Goal: Transaction & Acquisition: Purchase product/service

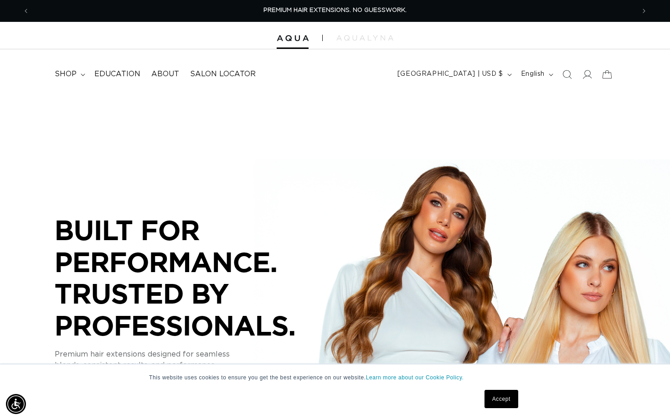
click at [505, 399] on link "Accept" at bounding box center [502, 398] width 34 height 18
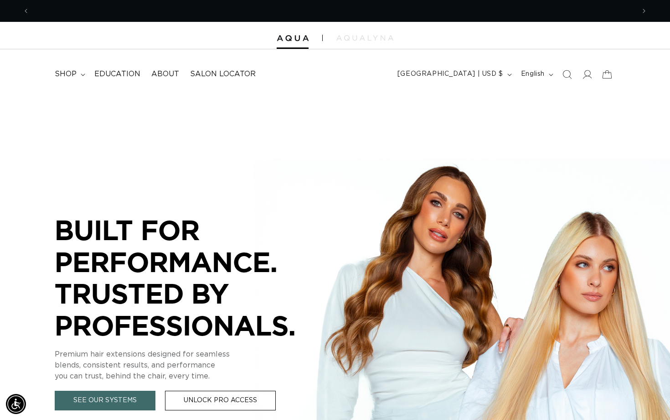
scroll to position [0, 606]
click at [73, 68] on summary "shop" at bounding box center [69, 74] width 40 height 21
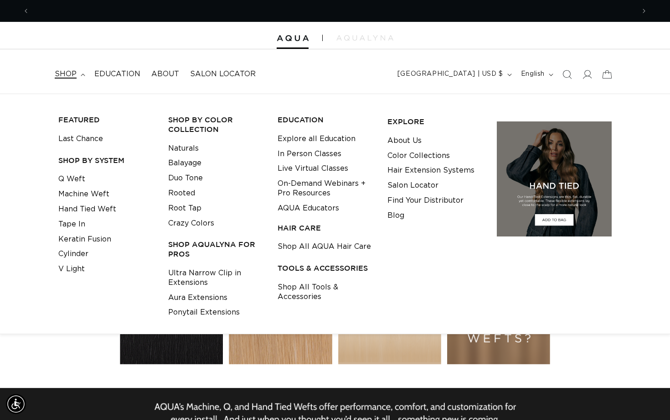
scroll to position [0, 1211]
click at [81, 223] on link "Tape In" at bounding box center [71, 224] width 27 height 15
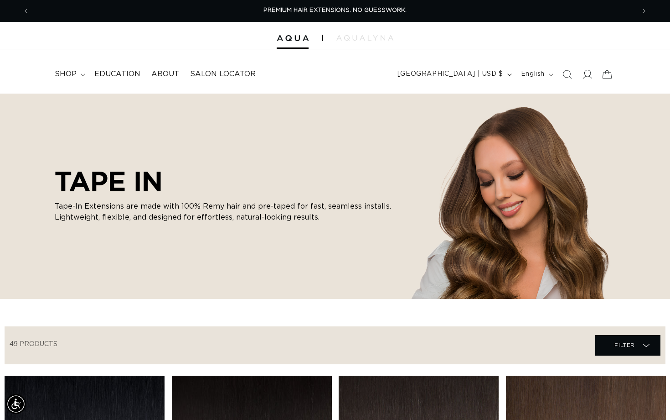
click at [588, 73] on icon at bounding box center [587, 74] width 10 height 10
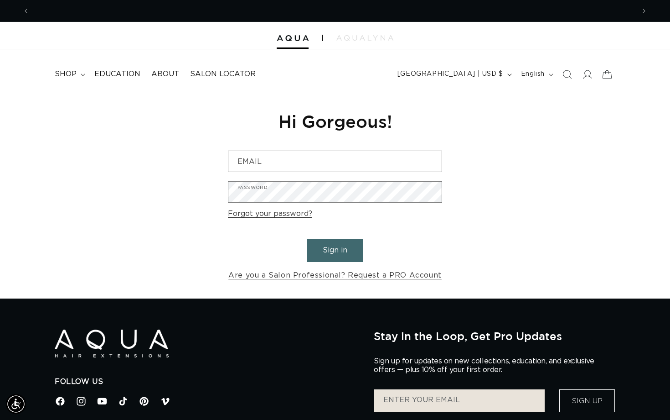
scroll to position [0, 606]
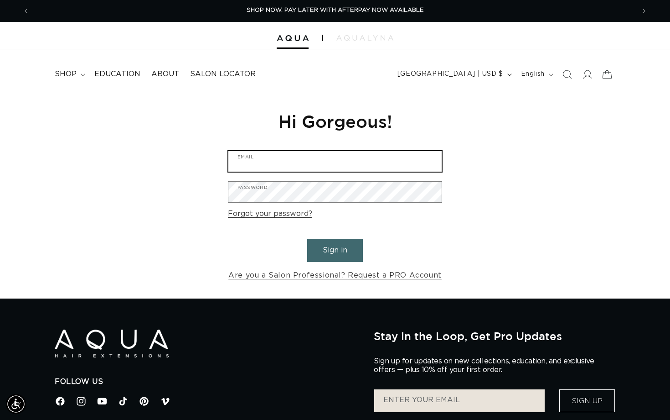
click at [375, 157] on input "Email" at bounding box center [334, 161] width 213 height 21
type input "rustella154@gmail.com"
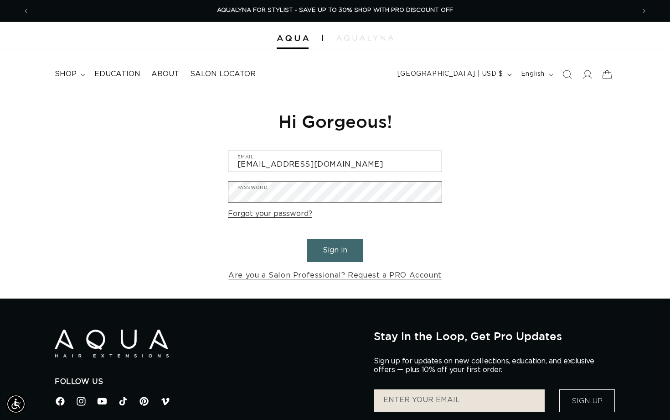
scroll to position [0, 0]
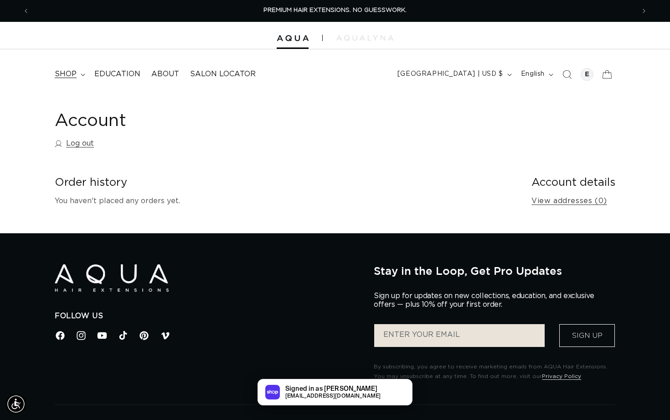
click at [65, 68] on summary "shop" at bounding box center [69, 74] width 40 height 21
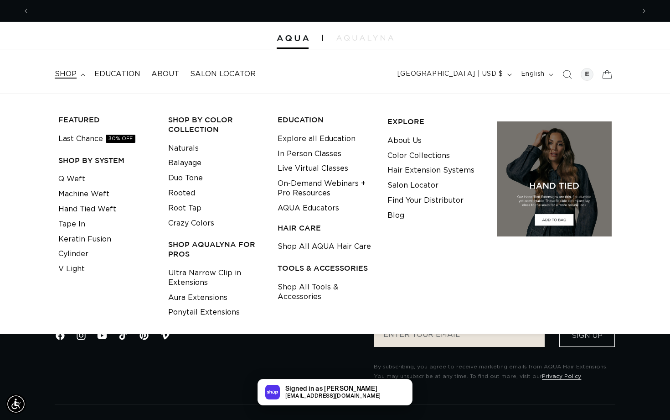
scroll to position [0, 606]
click at [79, 220] on link "Tape In" at bounding box center [71, 224] width 27 height 15
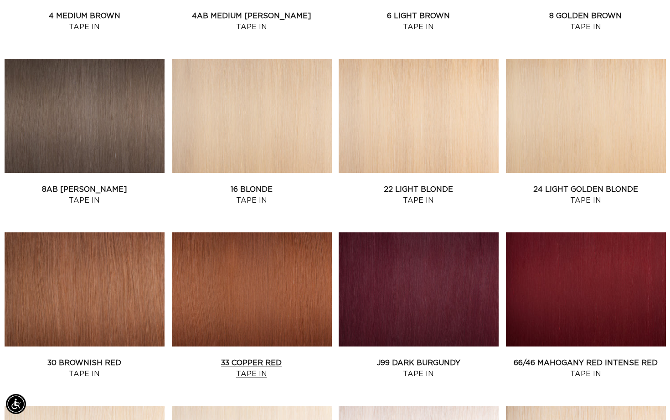
scroll to position [663, 0]
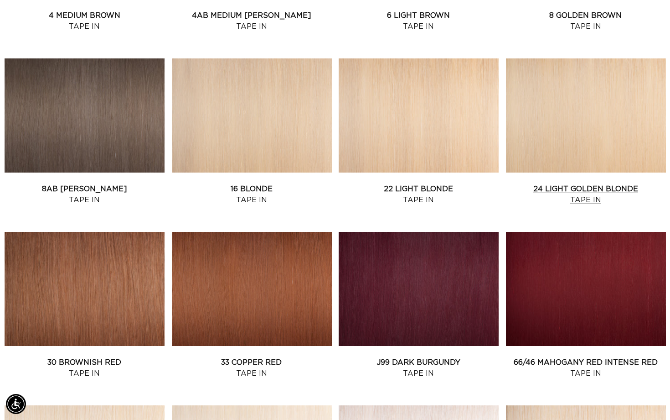
click at [570, 192] on link "24 Light Golden Blonde Tape In" at bounding box center [586, 194] width 160 height 22
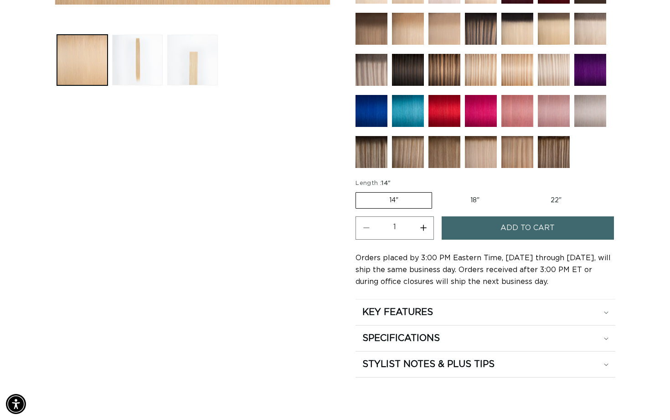
scroll to position [0, 606]
click at [554, 197] on label "22" Variant sold out or unavailable" at bounding box center [557, 200] width 78 height 16
click at [518, 191] on input "22" Variant sold out or unavailable" at bounding box center [518, 190] width 0 height 0
radio input "true"
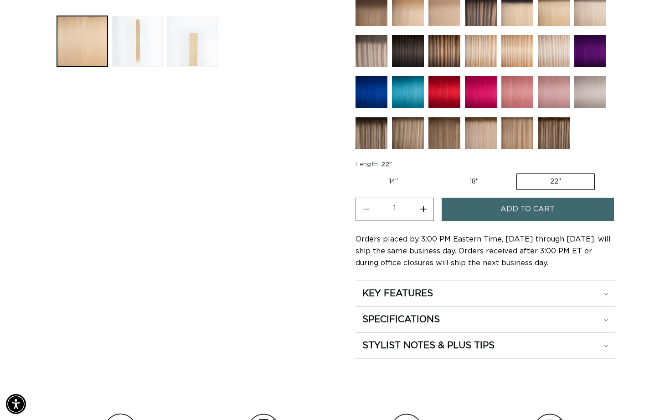
scroll to position [0, 1211]
click at [421, 210] on button "Increase quantity for 24 Light Golden Blonde - Tape In" at bounding box center [423, 208] width 21 height 23
type input "3"
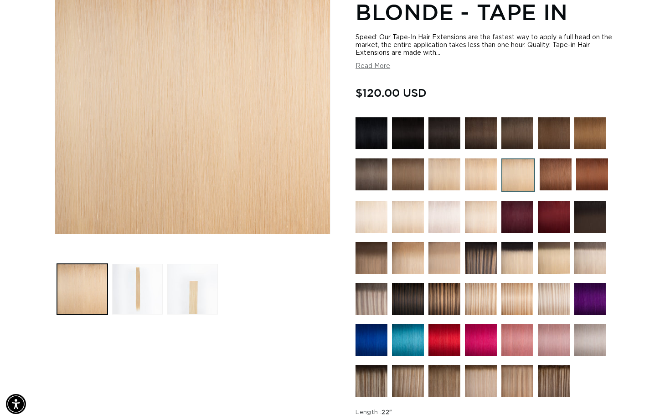
scroll to position [0, 0]
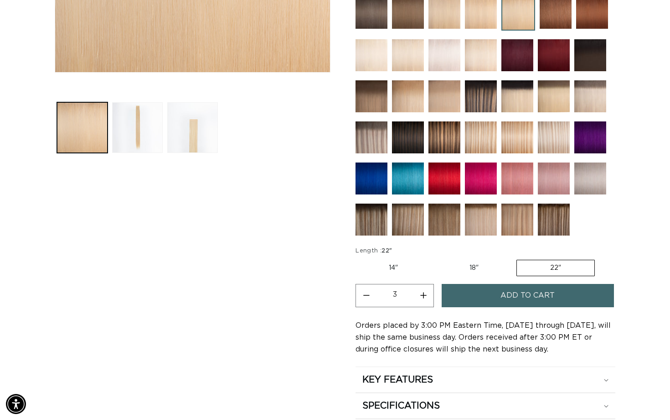
click at [469, 295] on button "Add to cart" at bounding box center [528, 295] width 172 height 23
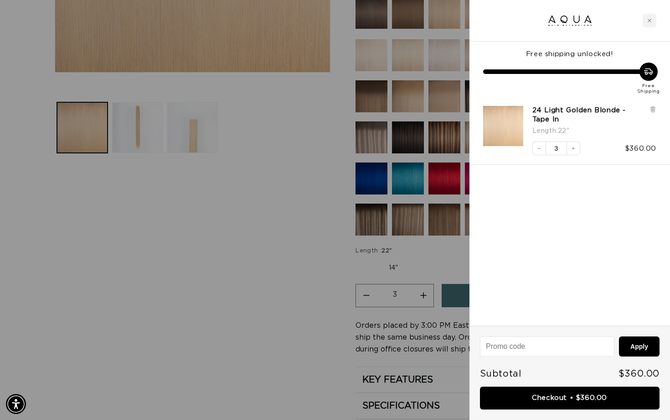
scroll to position [0, 606]
click at [221, 278] on div at bounding box center [335, 210] width 670 height 420
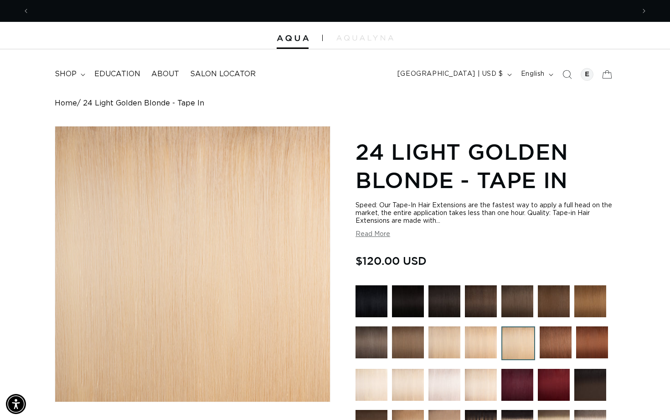
scroll to position [0, 0]
click at [80, 69] on summary "shop" at bounding box center [69, 74] width 40 height 21
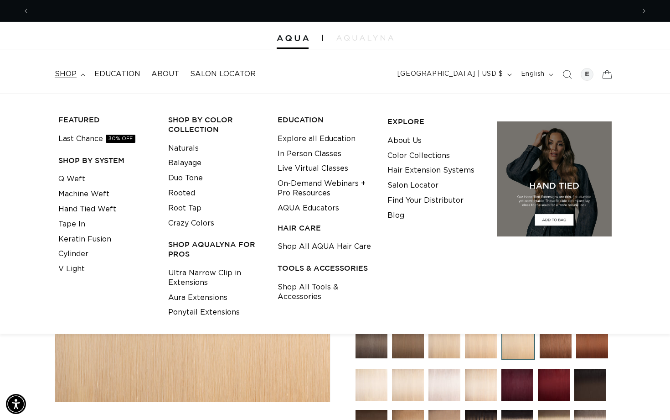
scroll to position [0, 606]
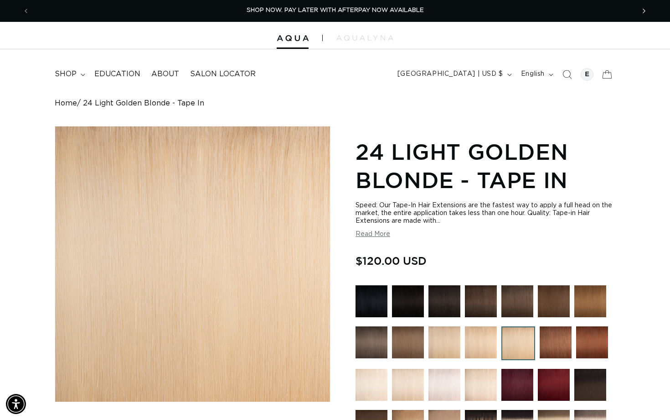
click at [645, 16] on button "Next announcement" at bounding box center [644, 10] width 20 height 17
click at [107, 158] on img "Gallery Viewer" at bounding box center [192, 263] width 275 height 275
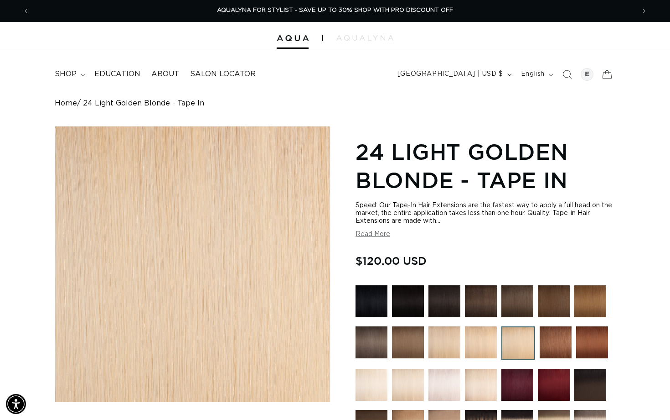
click at [138, 204] on div "Gallery Viewer" at bounding box center [192, 263] width 275 height 275
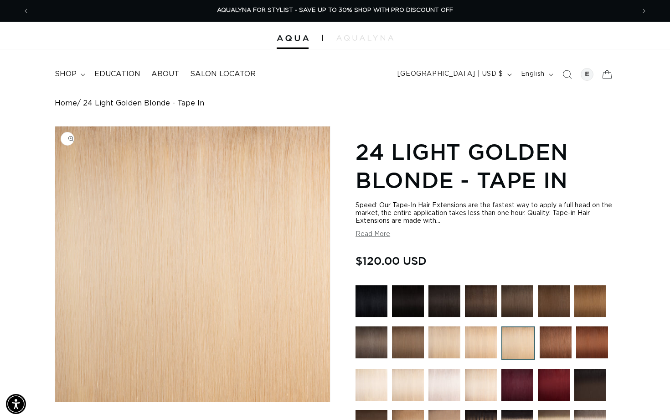
click at [179, 211] on img "Gallery Viewer" at bounding box center [192, 263] width 275 height 275
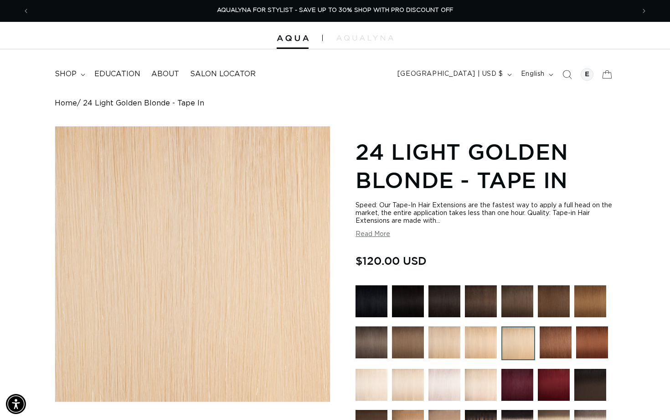
click at [179, 211] on div "Gallery Viewer" at bounding box center [192, 263] width 275 height 275
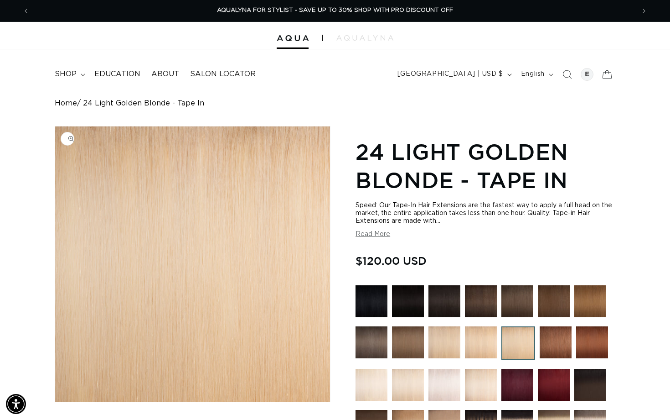
click at [177, 211] on img "Gallery Viewer" at bounding box center [192, 263] width 275 height 275
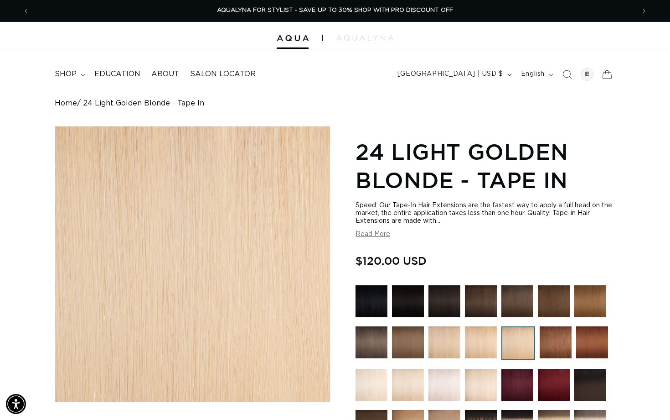
click at [178, 212] on div "Gallery Viewer" at bounding box center [192, 263] width 275 height 275
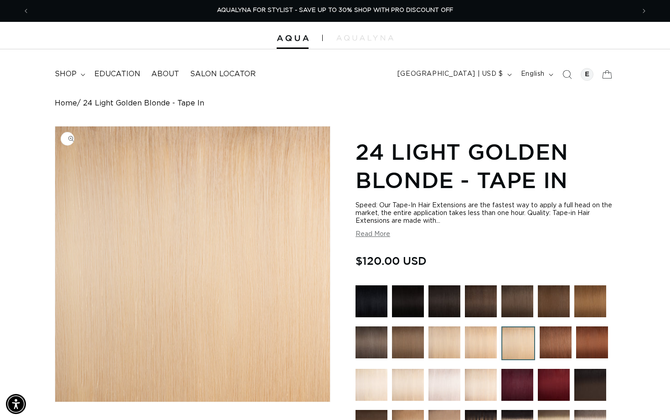
click at [177, 212] on img "Gallery Viewer" at bounding box center [192, 263] width 275 height 275
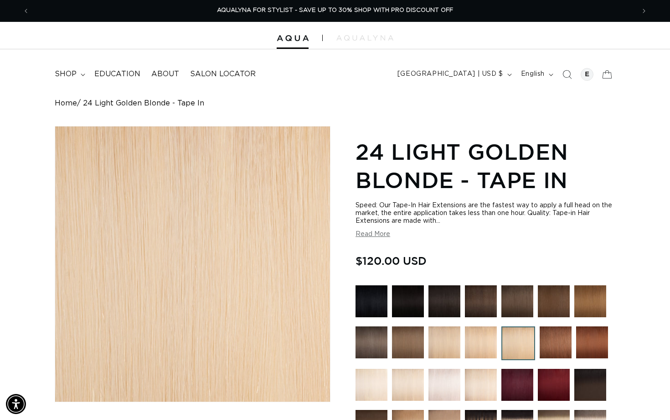
click at [179, 213] on div "Gallery Viewer" at bounding box center [192, 263] width 275 height 275
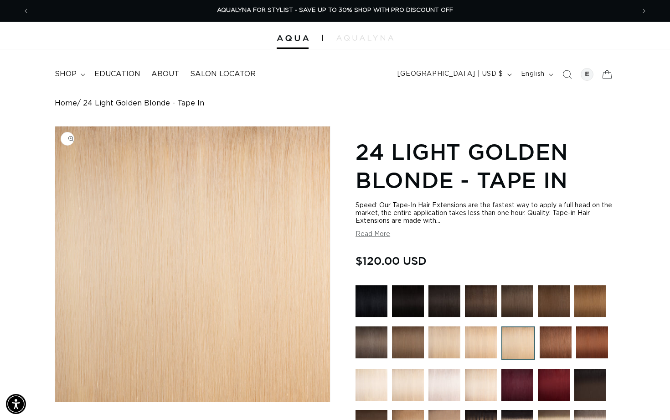
click at [177, 212] on img "Gallery Viewer" at bounding box center [192, 263] width 275 height 275
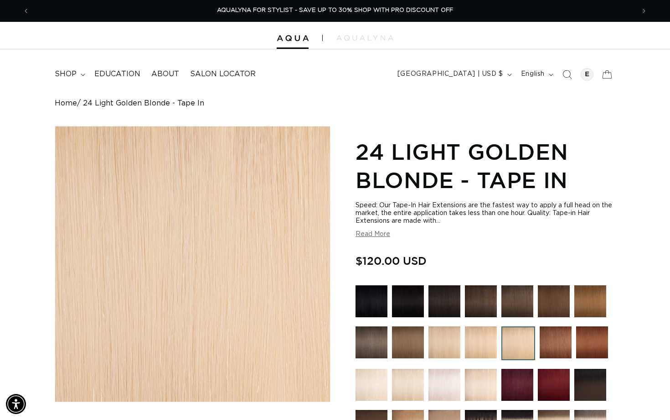
click at [178, 213] on div "Gallery Viewer" at bounding box center [192, 263] width 275 height 275
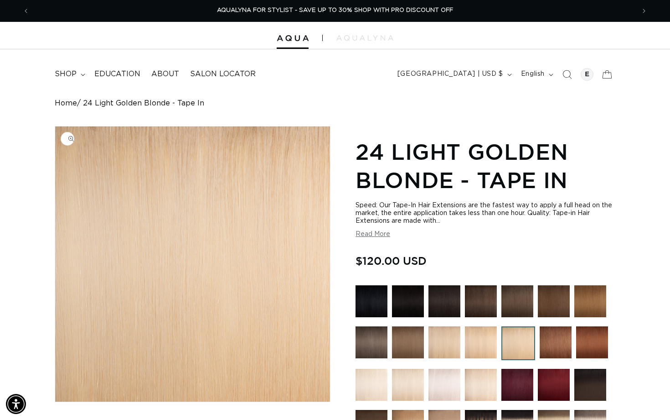
click at [179, 214] on img "Gallery Viewer" at bounding box center [192, 263] width 275 height 275
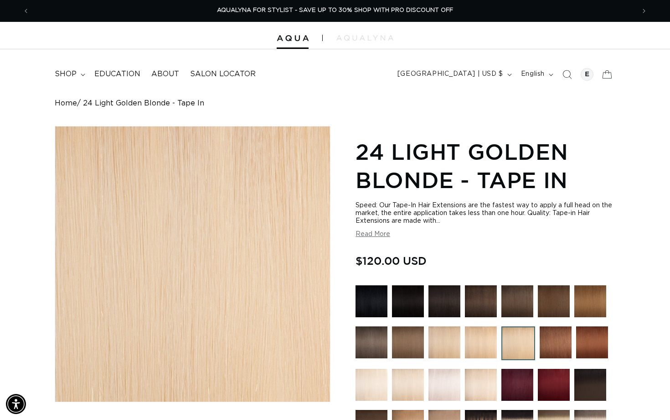
click at [180, 215] on div "Gallery Viewer" at bounding box center [192, 263] width 275 height 275
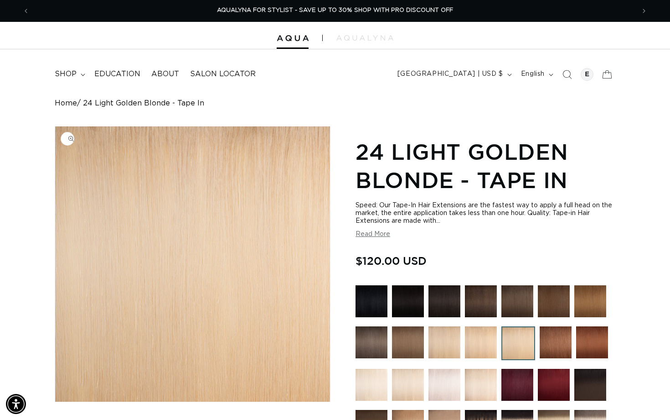
click at [180, 215] on img "Gallery Viewer" at bounding box center [192, 263] width 275 height 275
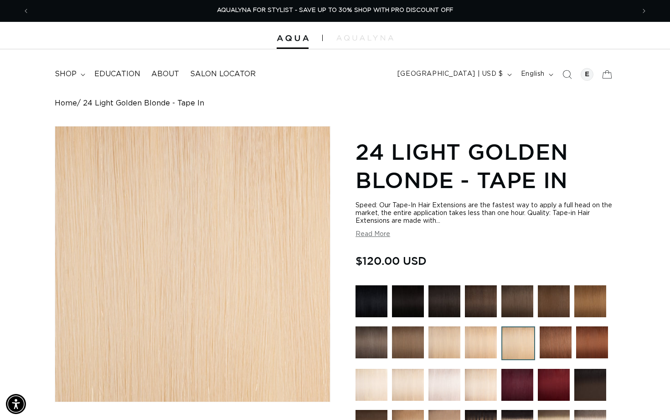
click at [180, 215] on div "Gallery Viewer" at bounding box center [192, 263] width 275 height 275
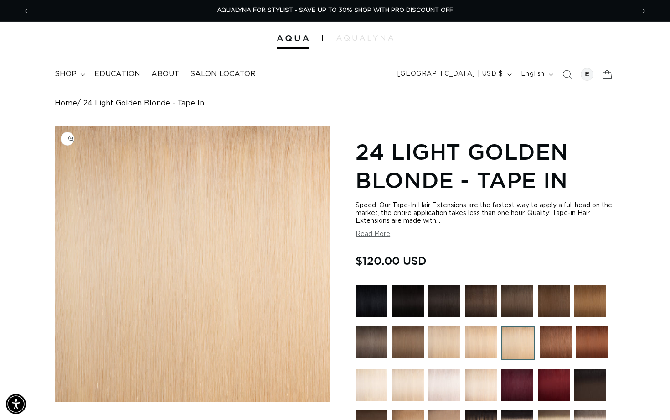
click at [180, 216] on img "Gallery Viewer" at bounding box center [192, 263] width 275 height 275
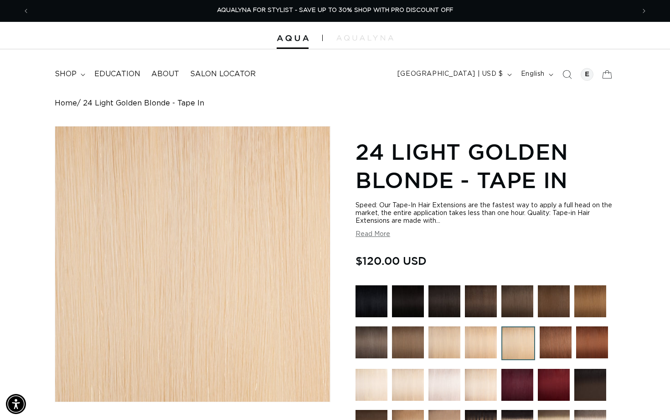
click at [180, 216] on div "Gallery Viewer" at bounding box center [192, 263] width 275 height 275
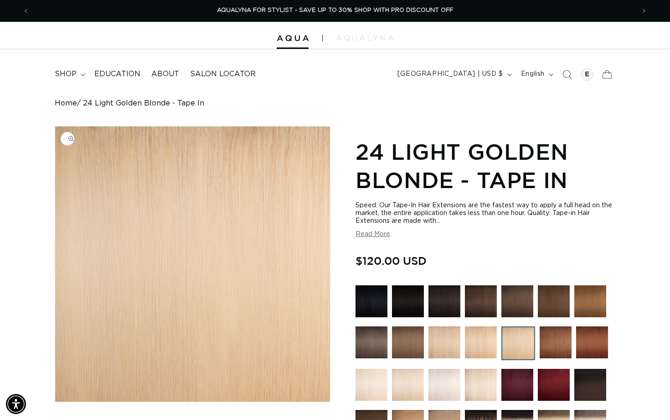
click at [243, 195] on img "Gallery Viewer" at bounding box center [192, 263] width 275 height 275
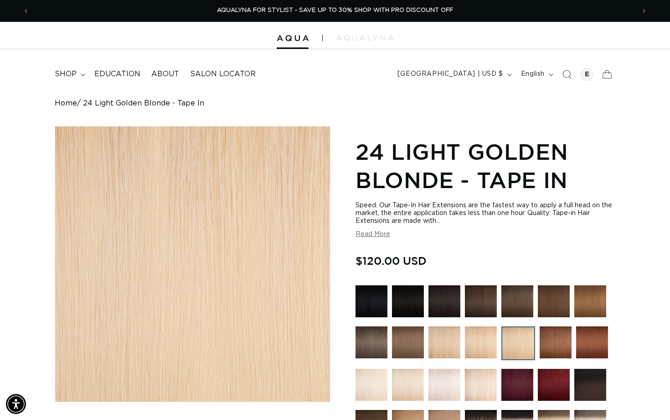
click at [245, 196] on div "Gallery Viewer" at bounding box center [192, 263] width 275 height 275
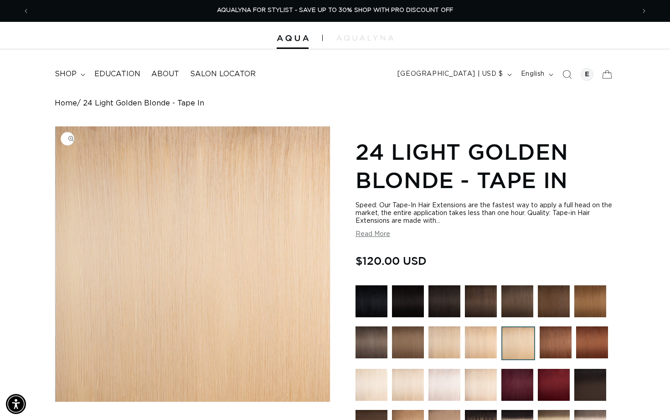
click at [245, 196] on img "Gallery Viewer" at bounding box center [192, 263] width 275 height 275
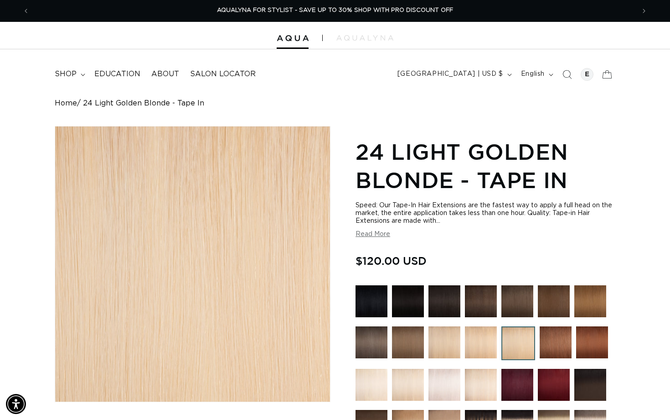
click at [245, 196] on div "Gallery Viewer" at bounding box center [192, 263] width 275 height 275
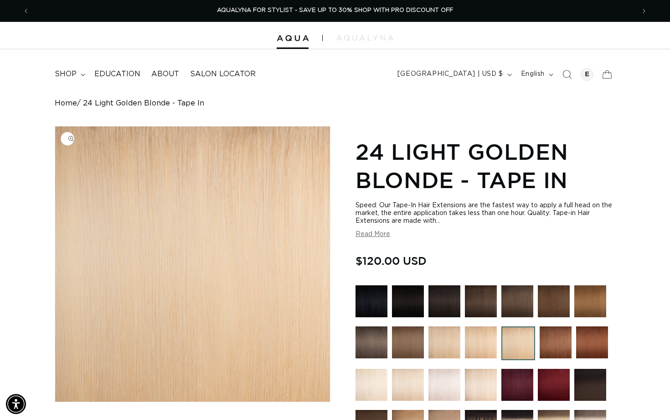
click at [245, 196] on img "Gallery Viewer" at bounding box center [192, 263] width 275 height 275
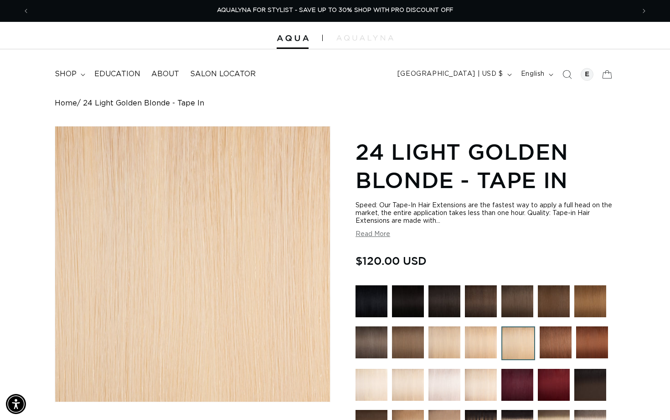
click at [245, 196] on div "Gallery Viewer" at bounding box center [192, 263] width 275 height 275
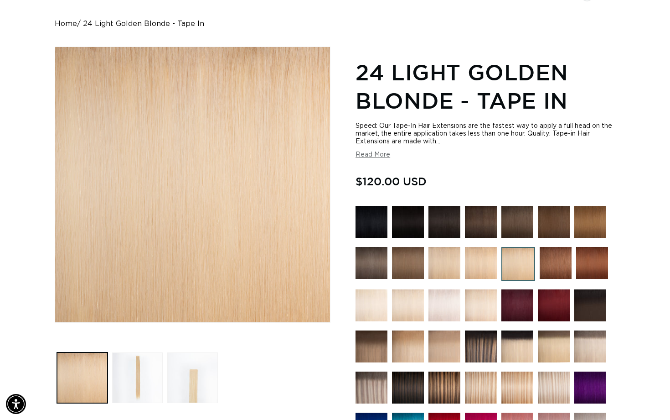
scroll to position [95, 0]
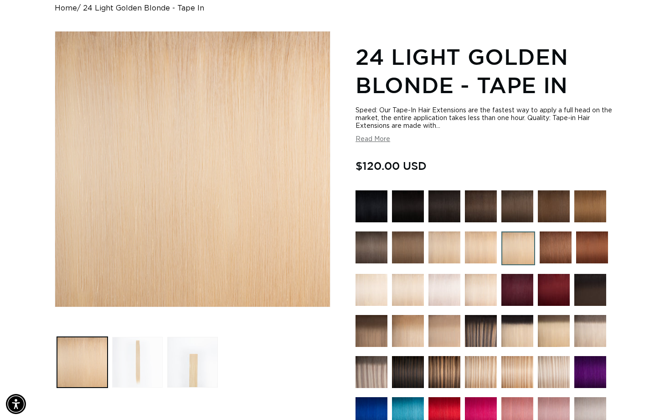
click at [161, 352] on button "Load image 2 in gallery view" at bounding box center [137, 362] width 51 height 51
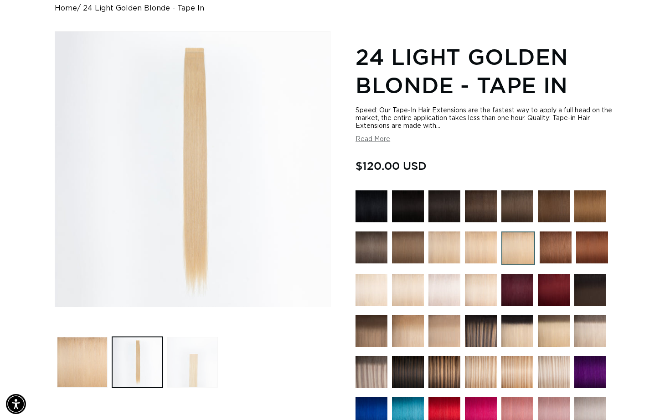
click at [179, 378] on button "Load image 3 in gallery view" at bounding box center [192, 362] width 51 height 51
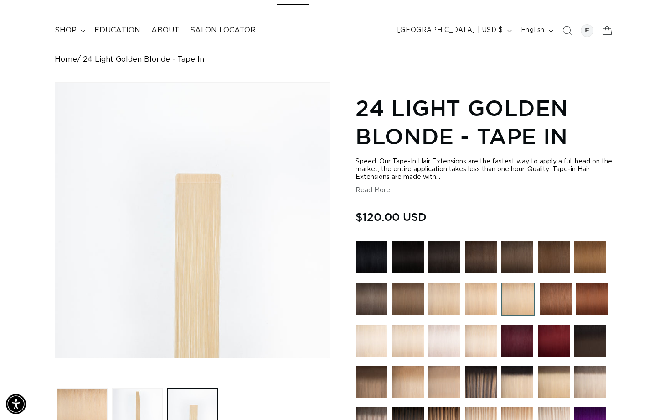
scroll to position [0, 0]
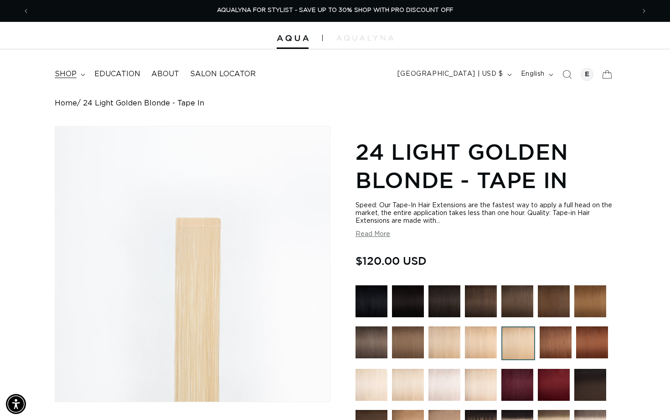
click at [83, 67] on summary "shop" at bounding box center [69, 74] width 40 height 21
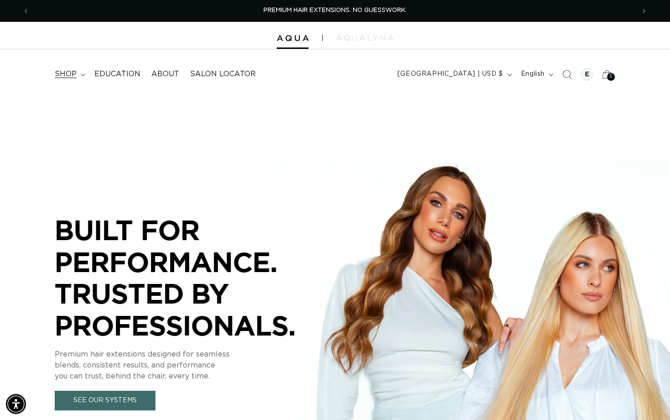
click at [68, 77] on span "shop" at bounding box center [66, 74] width 22 height 10
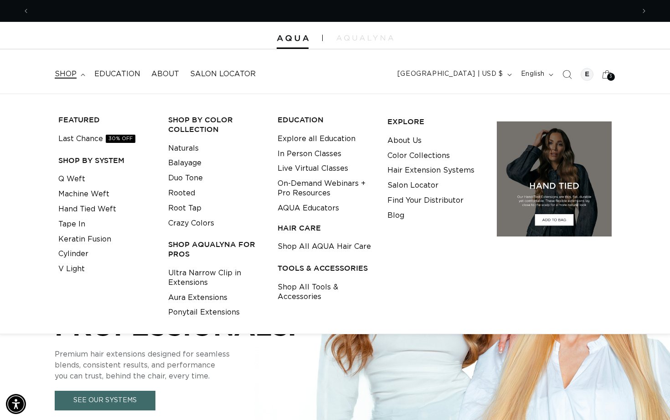
scroll to position [0, 606]
click at [77, 225] on link "Tape In" at bounding box center [71, 224] width 27 height 15
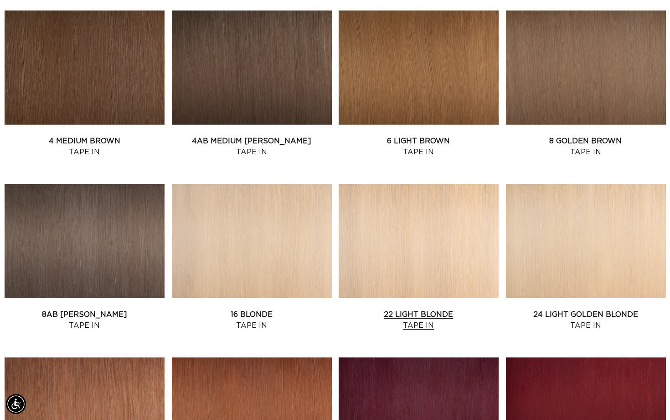
scroll to position [0, 606]
click at [409, 313] on link "22 Light Blonde Tape In" at bounding box center [419, 320] width 160 height 22
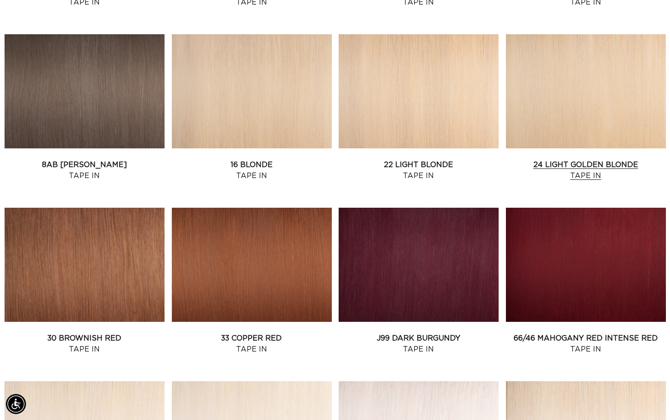
scroll to position [719, 0]
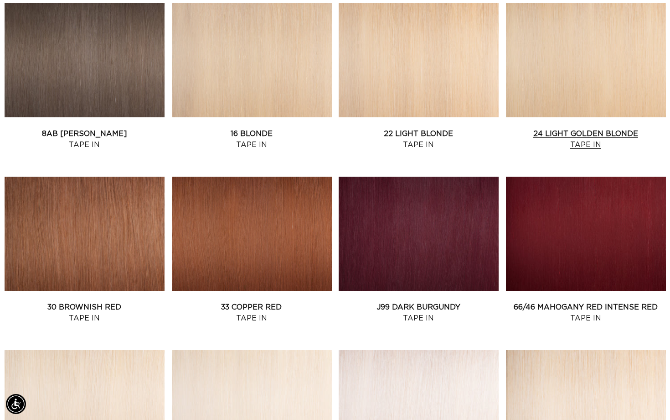
click at [601, 148] on link "24 Light Golden Blonde Tape In" at bounding box center [586, 139] width 160 height 22
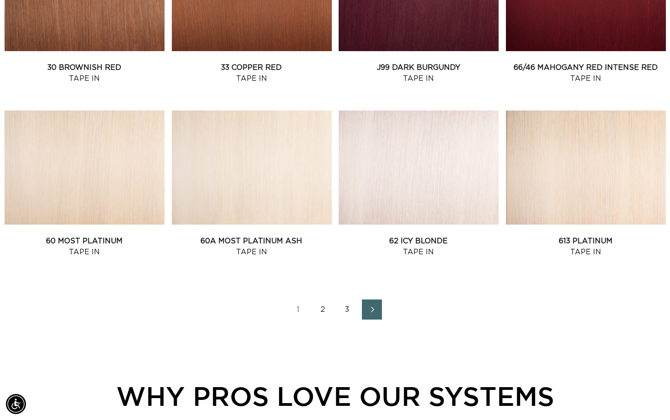
scroll to position [0, 1211]
click at [322, 305] on link "2" at bounding box center [323, 309] width 20 height 20
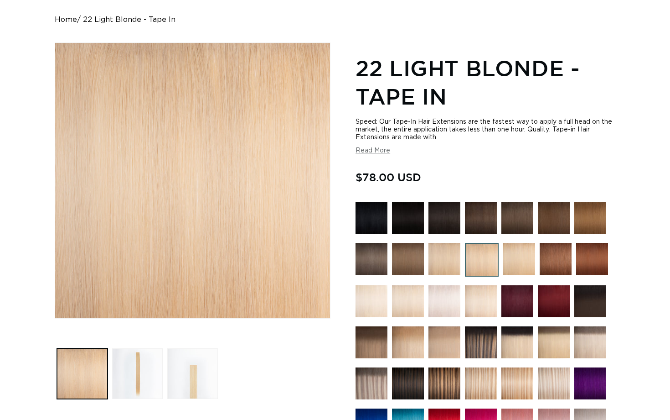
scroll to position [85, 0]
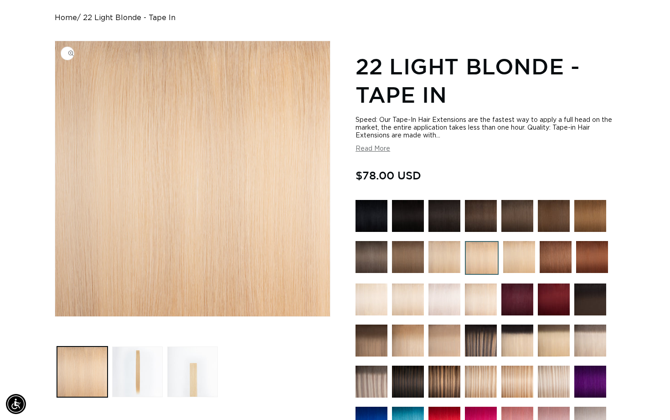
click at [300, 189] on img "Gallery Viewer" at bounding box center [192, 178] width 275 height 275
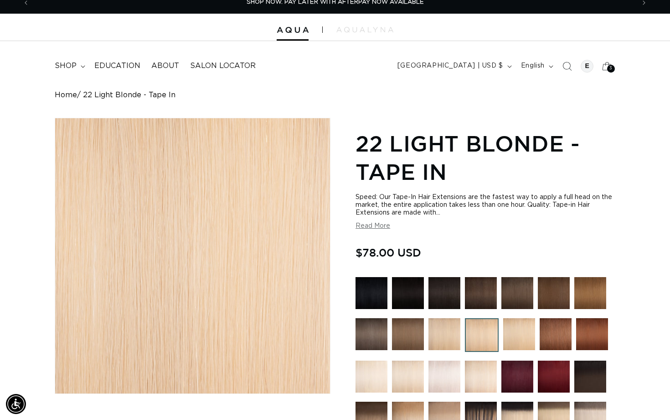
scroll to position [0, 0]
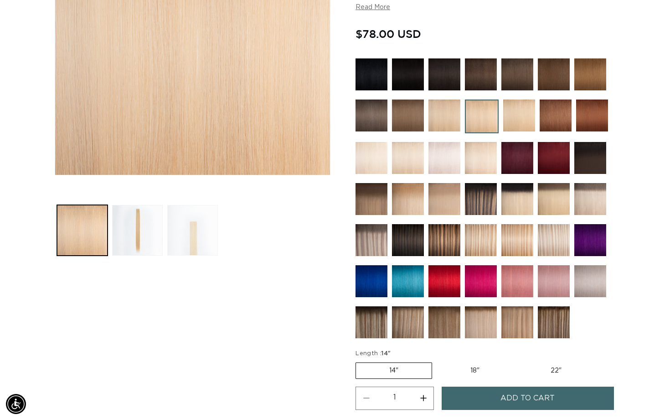
click at [191, 233] on button "Load image 3 in gallery view" at bounding box center [192, 230] width 51 height 51
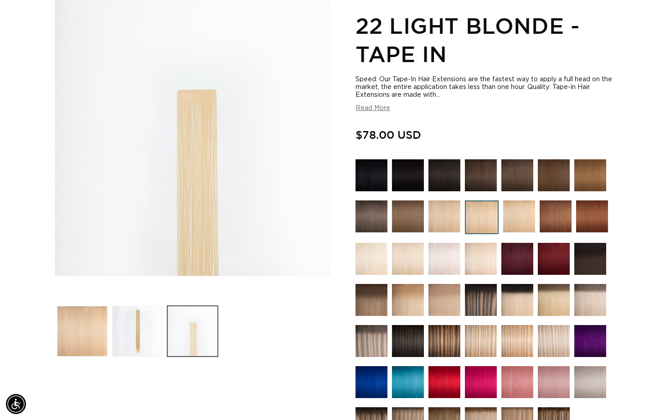
scroll to position [0, 1211]
click at [134, 335] on button "Load image 2 in gallery view" at bounding box center [137, 331] width 51 height 51
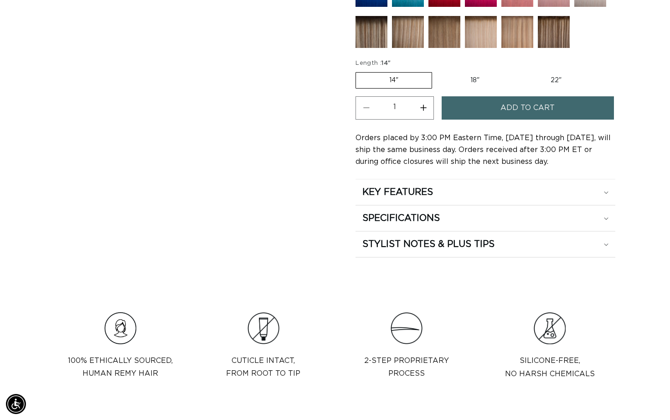
scroll to position [0, 606]
click at [430, 244] on h2 "STYLIST NOTES & PLUS TIPS" at bounding box center [429, 244] width 132 height 12
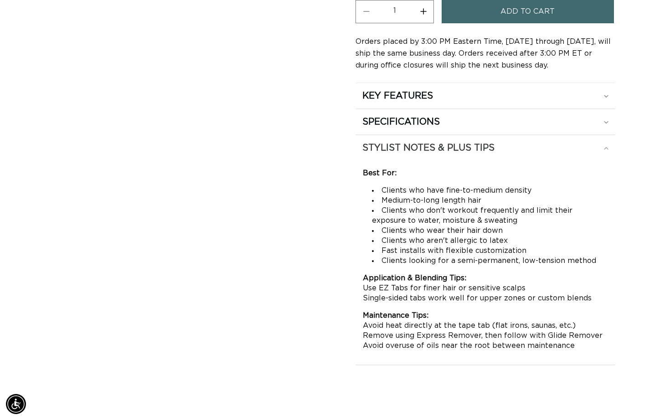
scroll to position [0, 0]
click at [467, 143] on h2 "STYLIST NOTES & PLUS TIPS" at bounding box center [429, 148] width 132 height 12
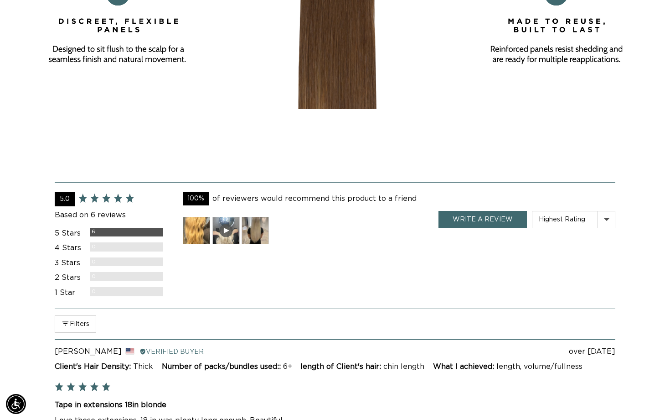
scroll to position [0, 1211]
click at [253, 229] on img at bounding box center [255, 230] width 27 height 27
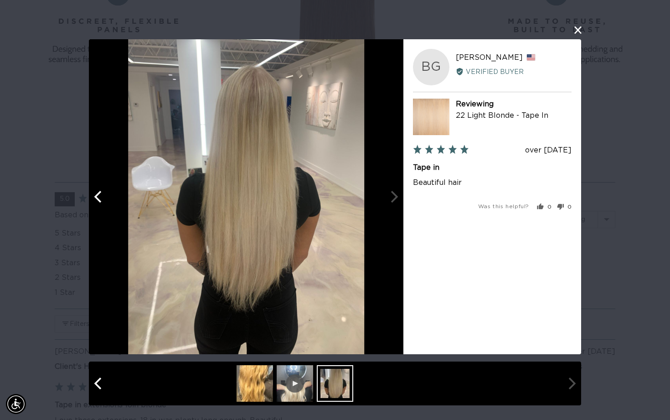
click at [386, 198] on div at bounding box center [246, 196] width 315 height 315
click at [394, 209] on div at bounding box center [246, 196] width 315 height 315
click at [97, 199] on icon "Previous" at bounding box center [97, 197] width 7 height 12
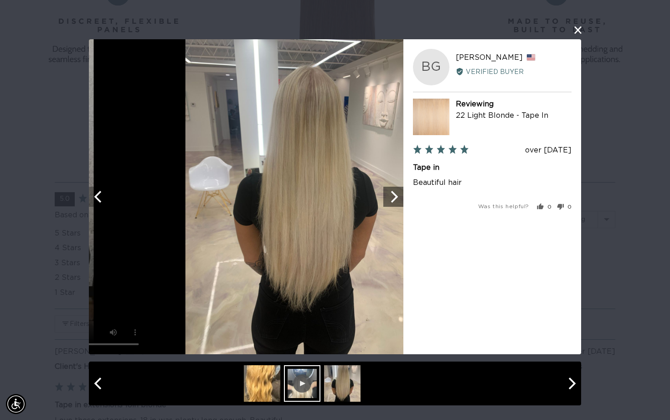
click at [97, 199] on icon "Previous" at bounding box center [97, 197] width 7 height 12
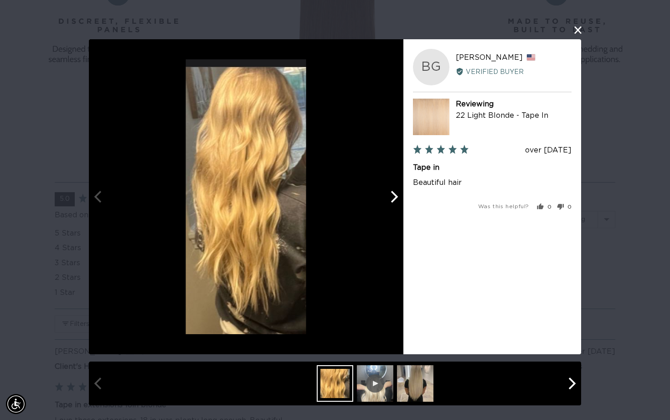
scroll to position [0, 606]
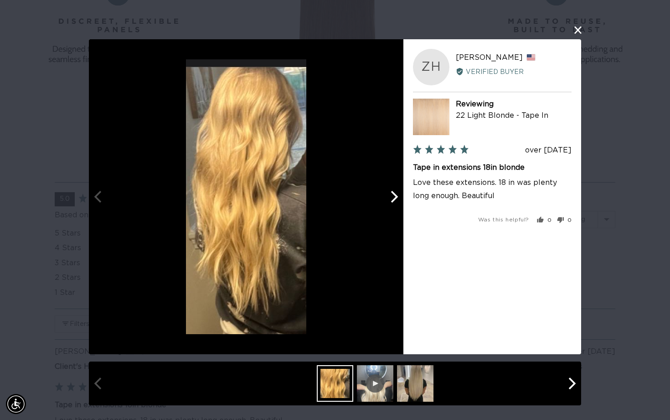
click at [580, 26] on button "close this modal window" at bounding box center [578, 30] width 11 height 11
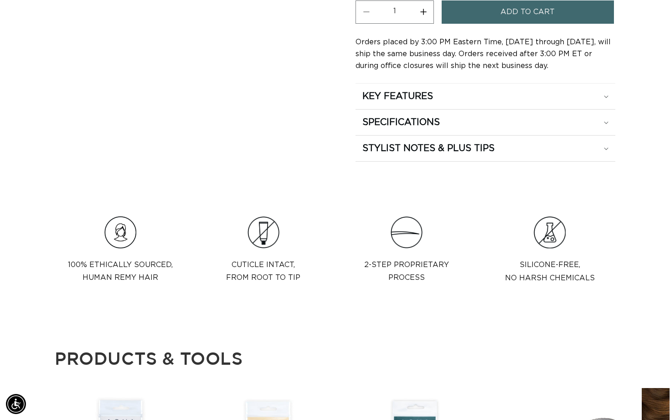
scroll to position [0, 1211]
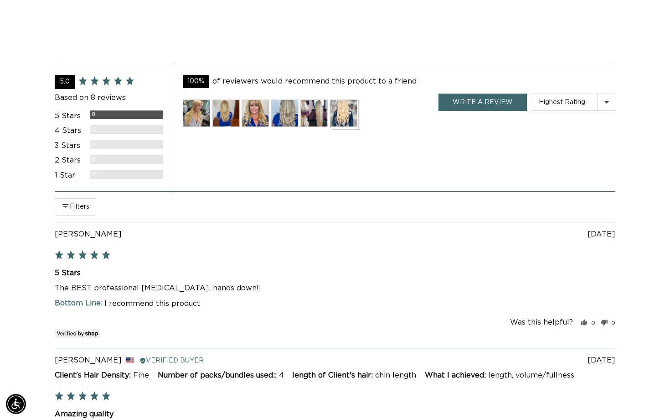
scroll to position [1626, 0]
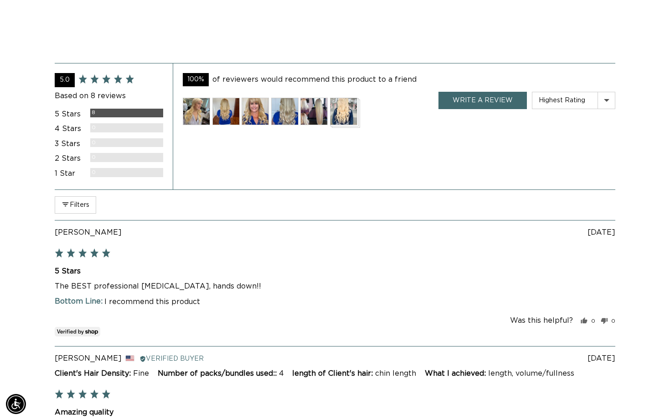
click at [196, 111] on img at bounding box center [196, 111] width 27 height 27
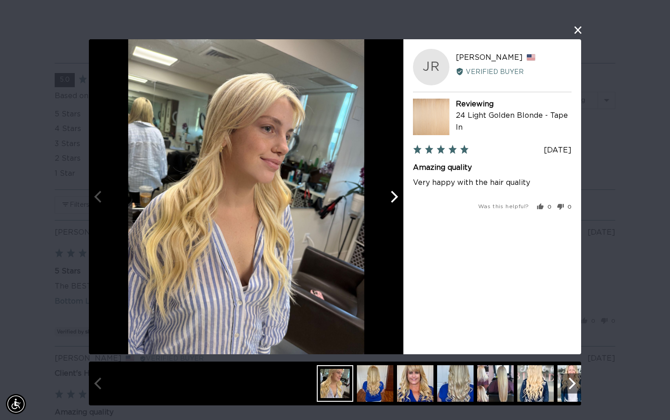
scroll to position [0, 1211]
click at [582, 29] on button "close this modal window" at bounding box center [578, 30] width 11 height 11
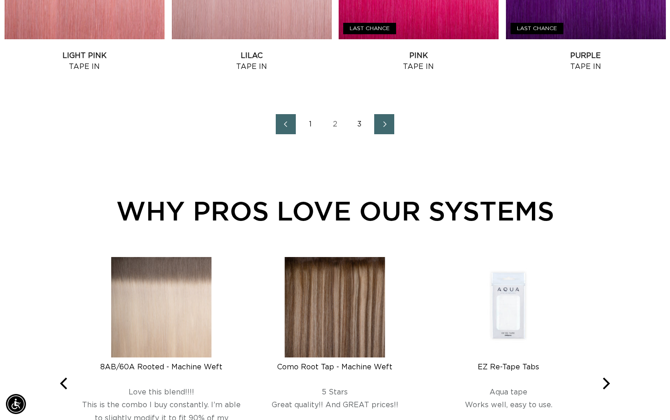
scroll to position [1144, 0]
click at [336, 122] on link "2" at bounding box center [335, 124] width 20 height 20
click at [365, 121] on link "3" at bounding box center [360, 124] width 20 height 20
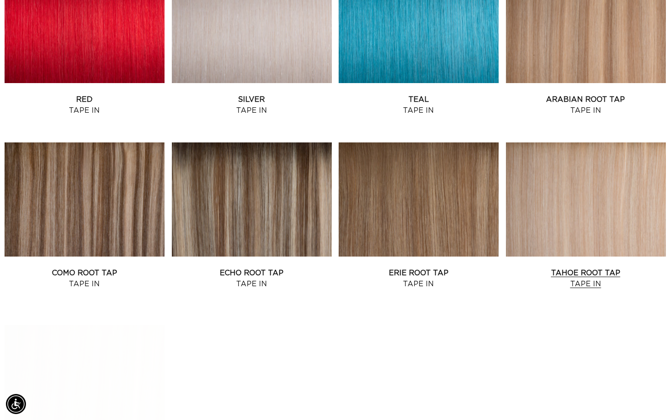
scroll to position [577, 0]
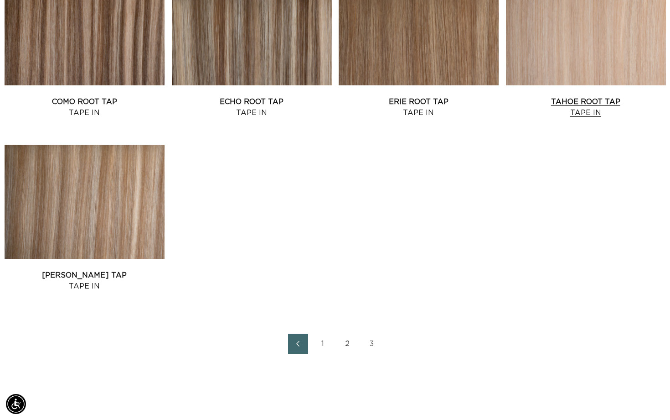
click at [595, 96] on link "Tahoe Root Tap Tape In" at bounding box center [586, 107] width 160 height 22
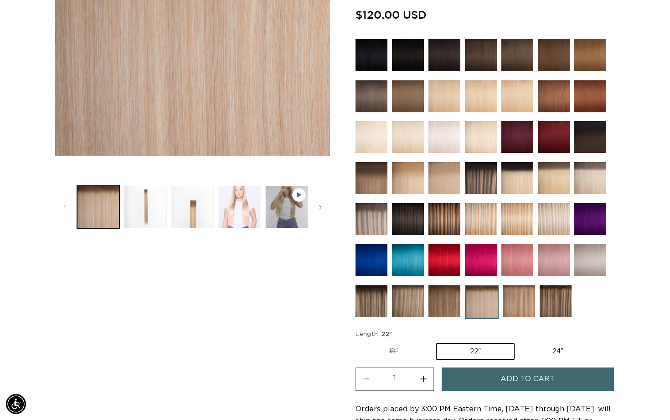
click at [229, 206] on button "Load image 4 in gallery view" at bounding box center [239, 207] width 42 height 42
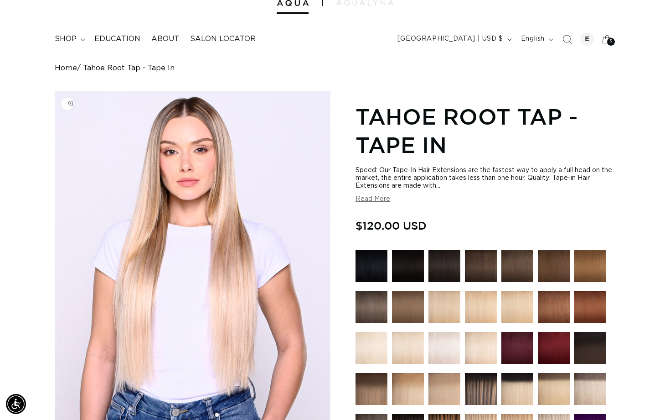
scroll to position [0, 606]
click at [443, 299] on img at bounding box center [445, 307] width 32 height 32
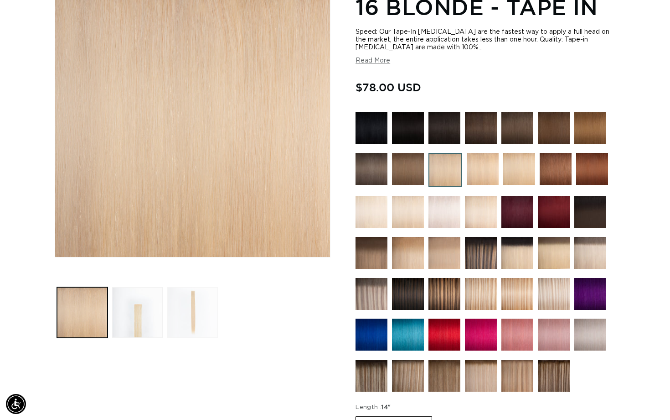
click at [199, 331] on button "Load image 3 in gallery view" at bounding box center [192, 312] width 51 height 51
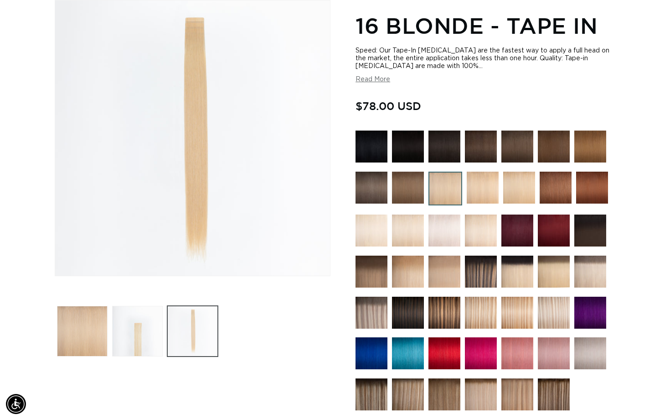
scroll to position [0, 606]
click at [146, 335] on button "Load image 2 in gallery view" at bounding box center [137, 331] width 51 height 51
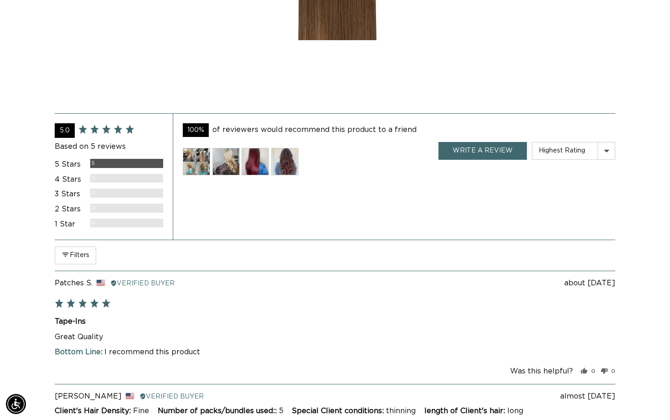
scroll to position [1529, 0]
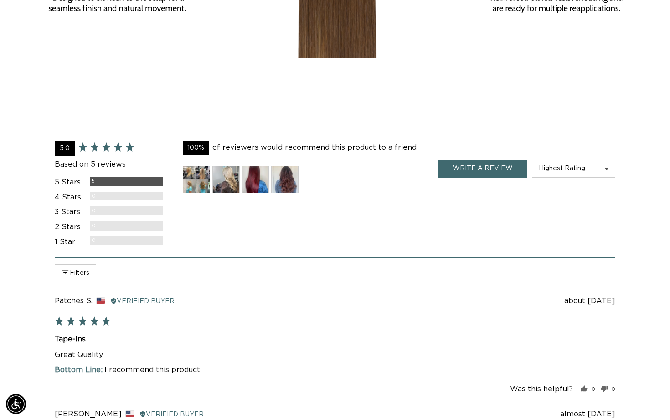
click at [235, 189] on img at bounding box center [225, 179] width 27 height 27
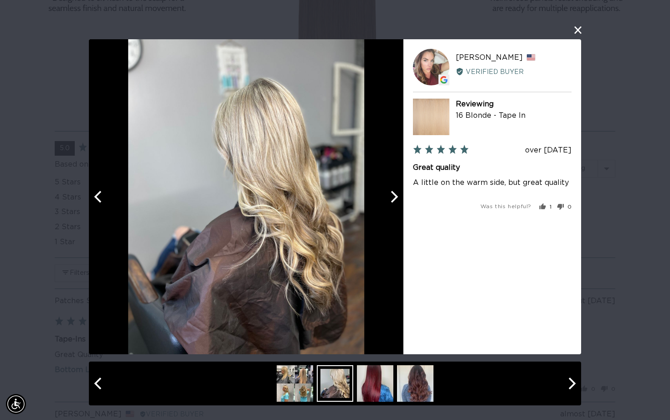
scroll to position [0, 606]
click at [578, 26] on button "close this modal window" at bounding box center [578, 30] width 11 height 11
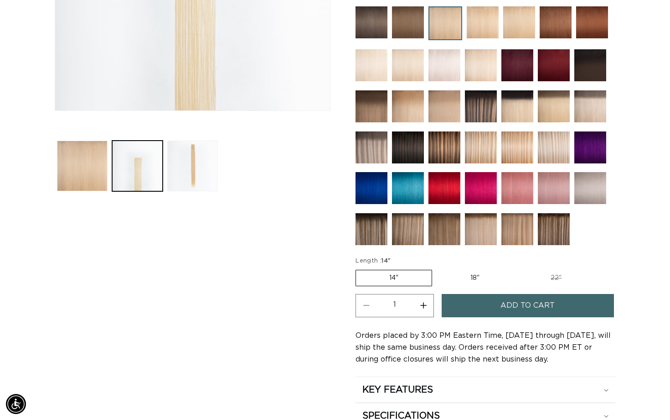
scroll to position [0, 1211]
click at [482, 273] on label "18" Variant sold out or unavailable" at bounding box center [475, 278] width 76 height 16
click at [437, 268] on input "18" Variant sold out or unavailable" at bounding box center [437, 268] width 0 height 0
radio input "true"
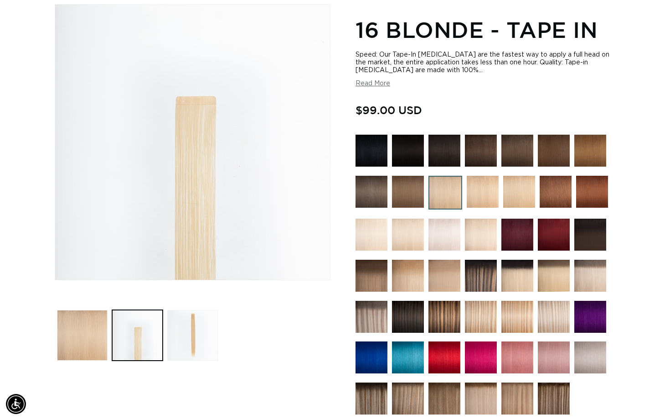
click at [414, 271] on img at bounding box center [408, 275] width 32 height 32
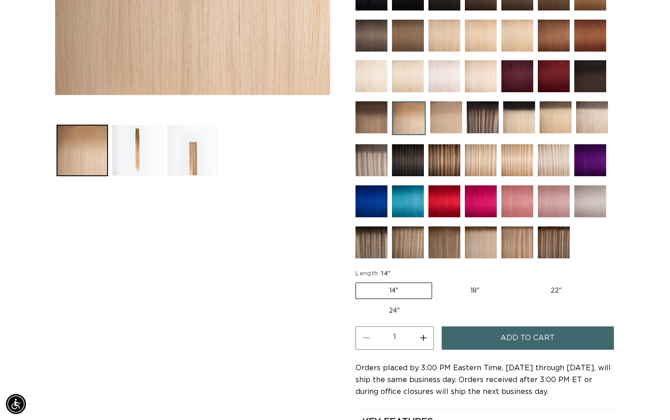
scroll to position [308, 0]
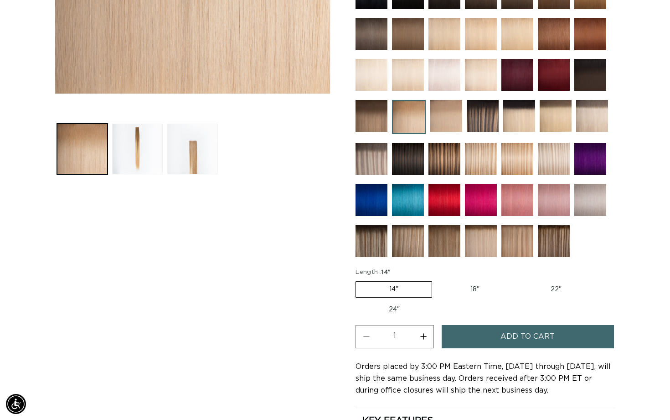
click at [409, 254] on img at bounding box center [408, 241] width 32 height 32
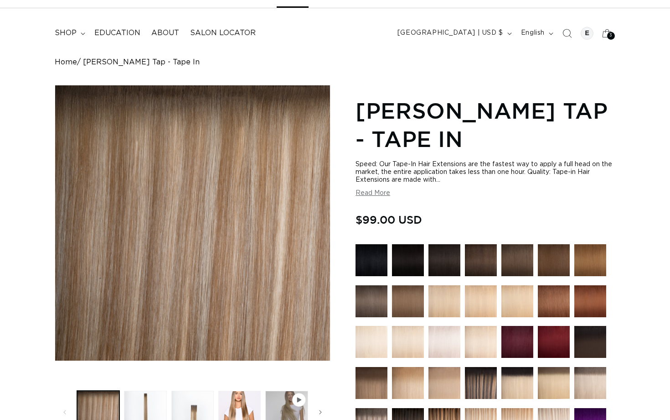
scroll to position [65, 0]
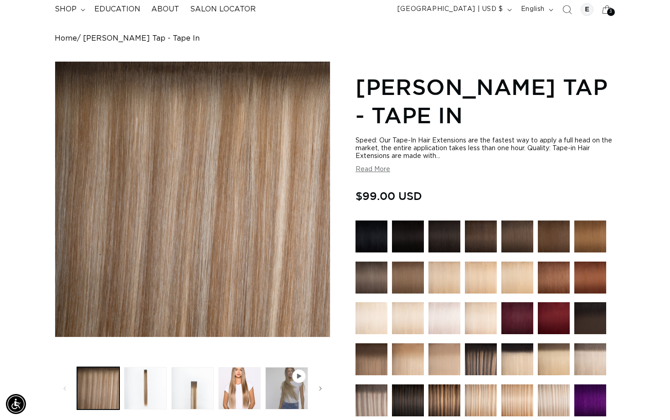
click at [443, 277] on img at bounding box center [445, 277] width 32 height 32
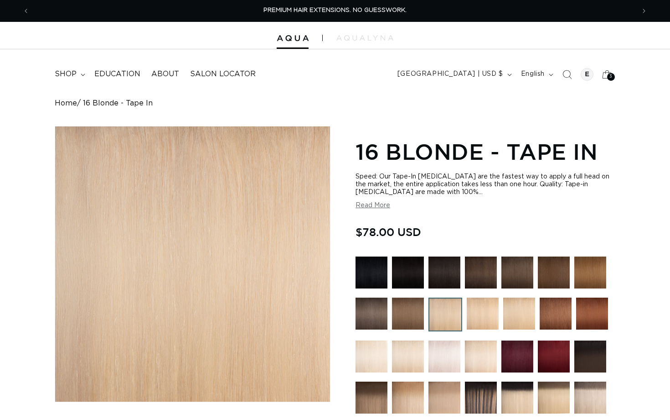
click at [491, 311] on img at bounding box center [483, 313] width 32 height 32
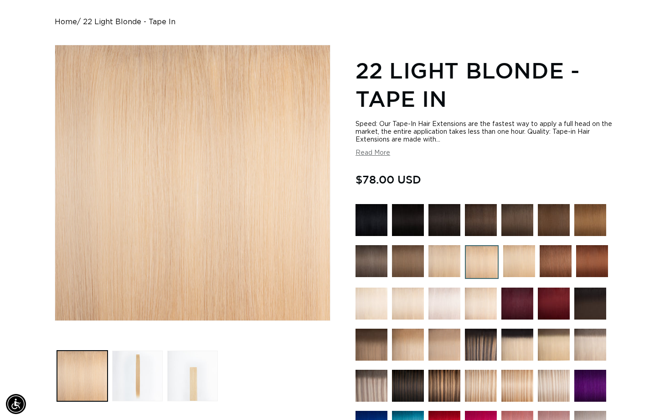
scroll to position [82, 0]
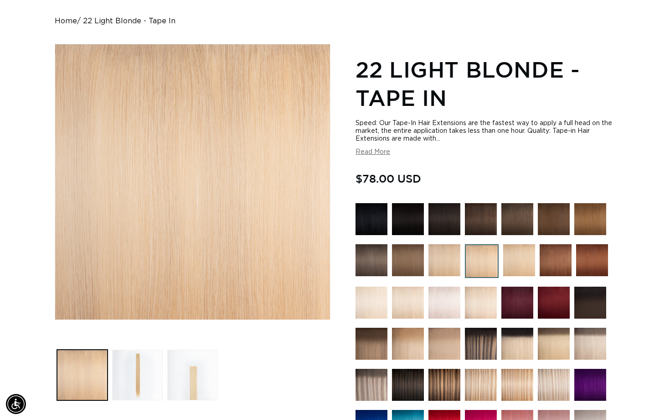
click at [520, 256] on img at bounding box center [519, 260] width 32 height 32
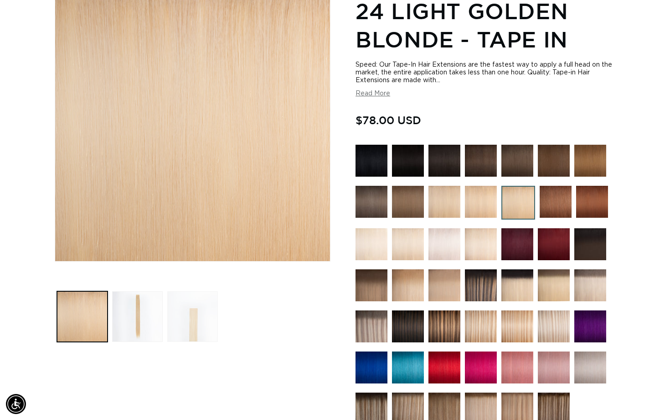
scroll to position [0, 606]
click at [196, 330] on button "Load image 3 in gallery view" at bounding box center [192, 316] width 51 height 51
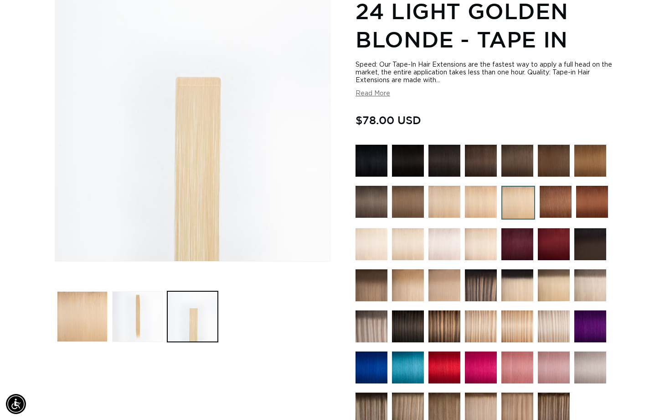
scroll to position [126, 0]
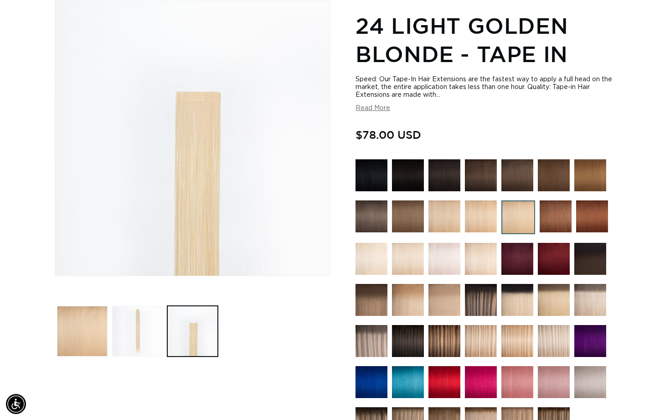
click at [148, 321] on button "Load image 2 in gallery view" at bounding box center [137, 331] width 51 height 51
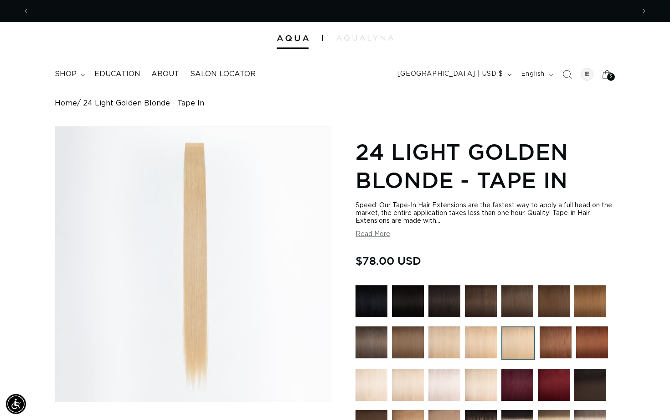
scroll to position [0, 606]
